Goal: Communication & Community: Answer question/provide support

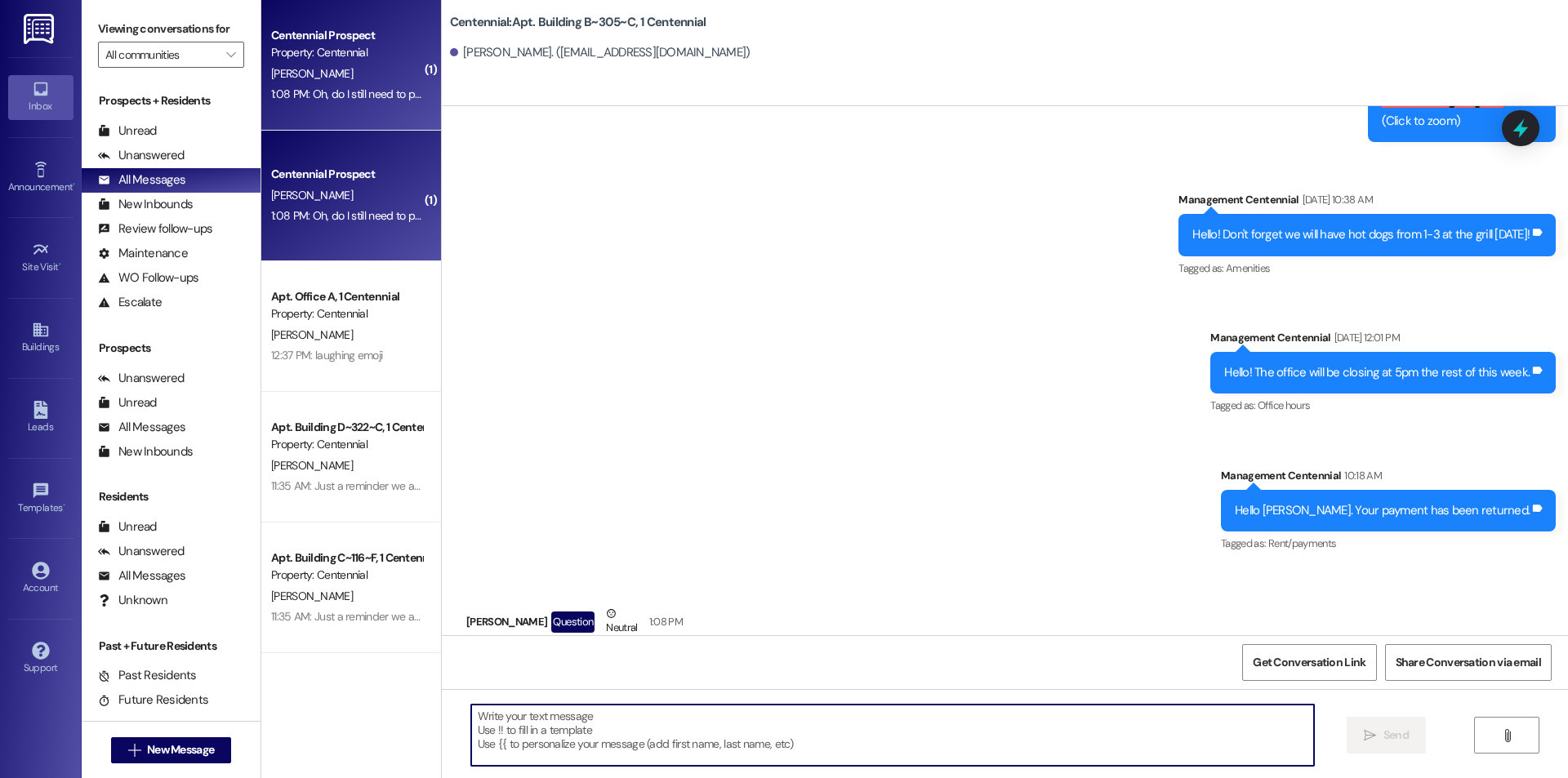
scroll to position [13489, 0]
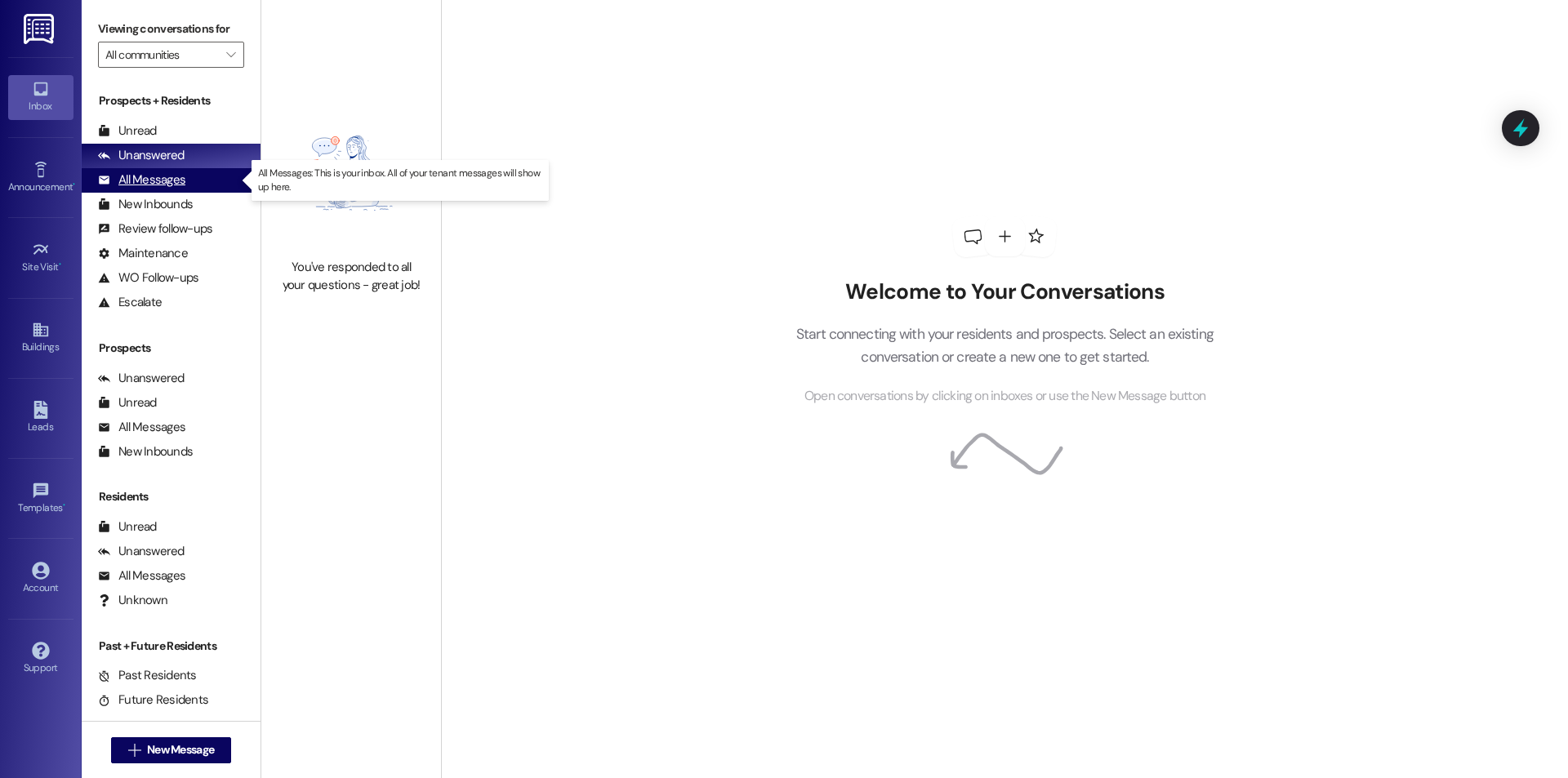
click at [202, 189] on div "All Messages (undefined)" at bounding box center [171, 180] width 179 height 24
